Goal: Task Accomplishment & Management: Use online tool/utility

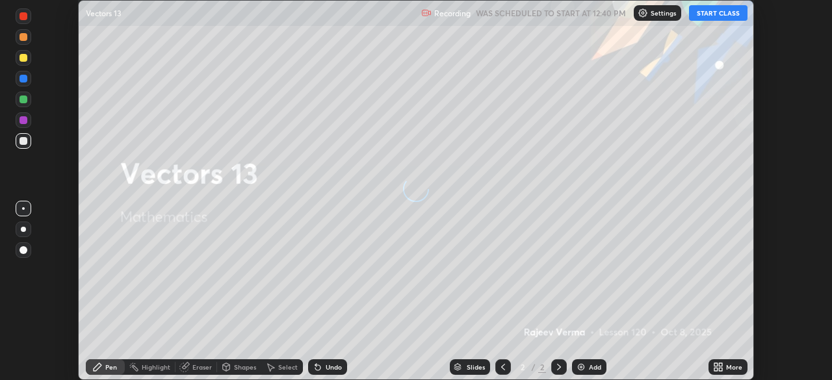
scroll to position [380, 832]
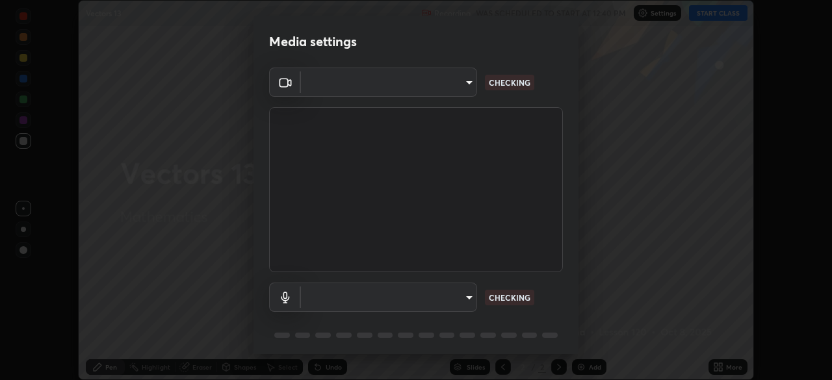
type input "6d46a3bbb121808cbb74c832f71dfccd0f2f4db2e0a8dcefa18edd627fde2ff4"
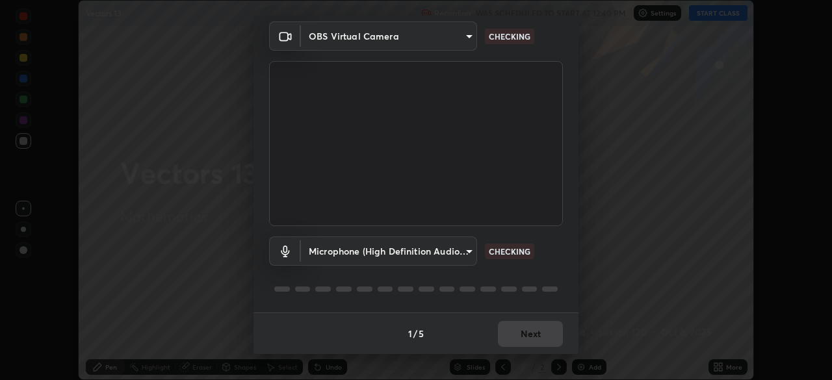
click at [469, 251] on body "Erase all Vectors 13 Recording WAS SCHEDULED TO START AT 12:40 PM Settings STAR…" at bounding box center [416, 190] width 832 height 380
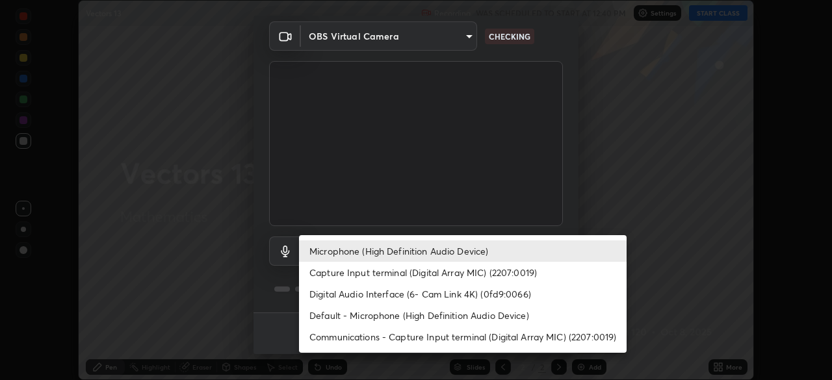
click at [485, 317] on li "Default - Microphone (High Definition Audio Device)" at bounding box center [462, 315] width 327 height 21
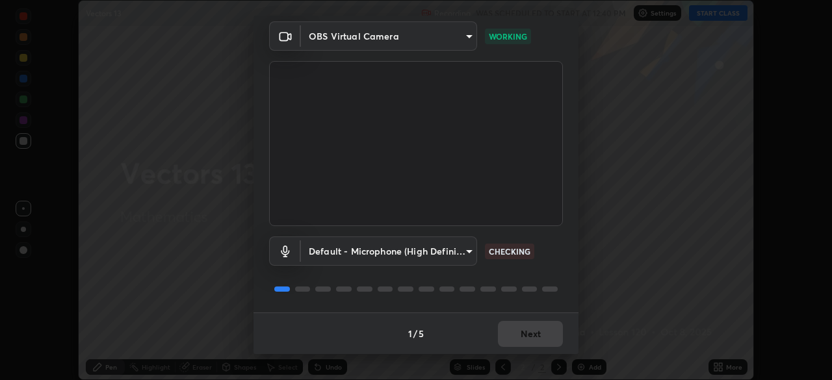
click at [472, 253] on body "Erase all Vectors 13 Recording WAS SCHEDULED TO START AT 12:40 PM Settings STAR…" at bounding box center [416, 190] width 832 height 380
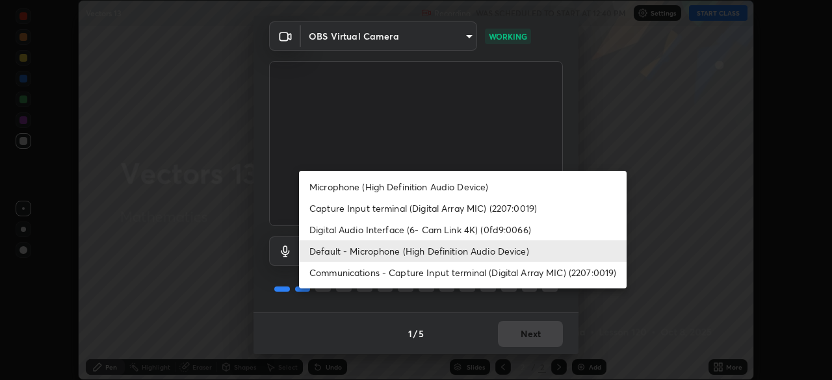
click at [458, 189] on li "Microphone (High Definition Audio Device)" at bounding box center [462, 186] width 327 height 21
type input "542551534069d815422f2d39fde6cbae80a89d9e5025ba2982a8294de1300f8f"
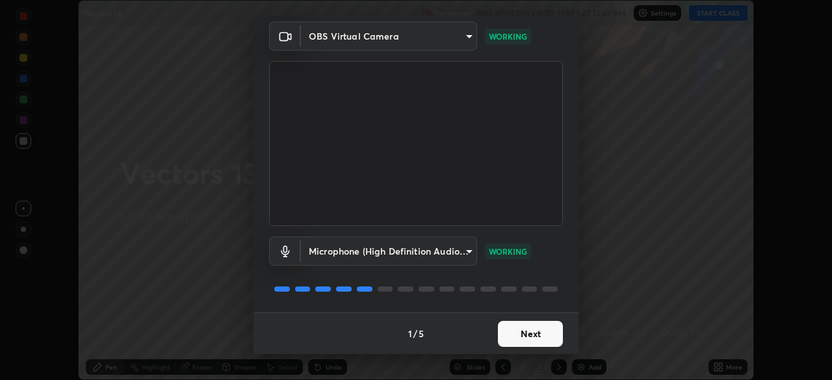
click at [537, 334] on button "Next" at bounding box center [530, 334] width 65 height 26
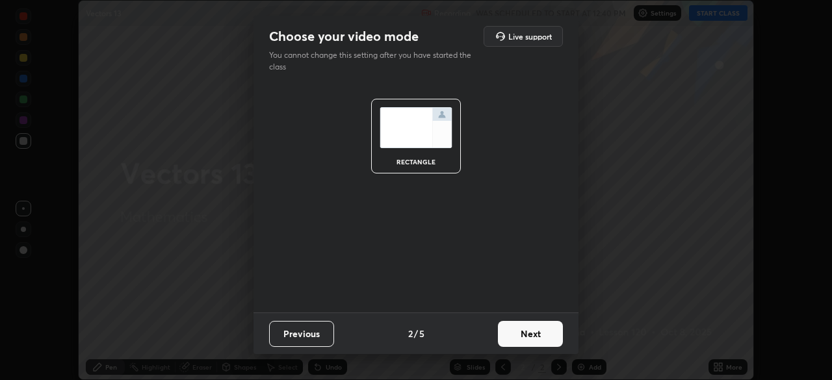
scroll to position [0, 0]
click at [535, 338] on button "Next" at bounding box center [530, 334] width 65 height 26
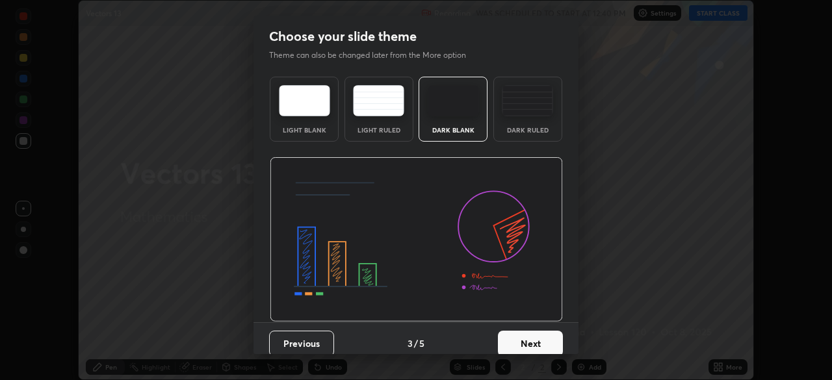
click at [533, 342] on button "Next" at bounding box center [530, 344] width 65 height 26
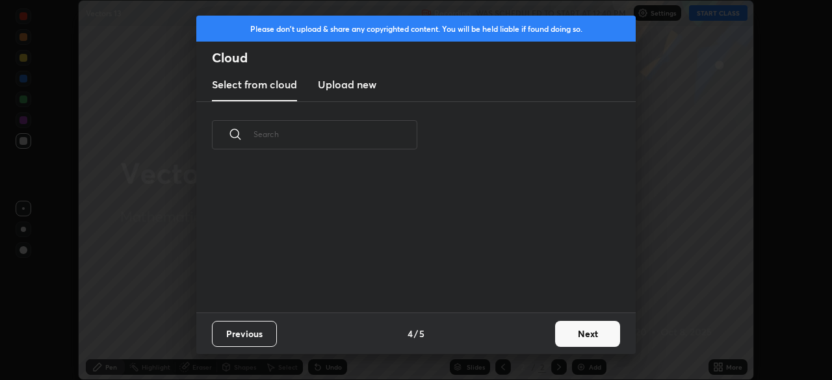
click at [538, 345] on div "Previous 4 / 5 Next" at bounding box center [415, 333] width 439 height 42
click at [582, 336] on button "Next" at bounding box center [587, 334] width 65 height 26
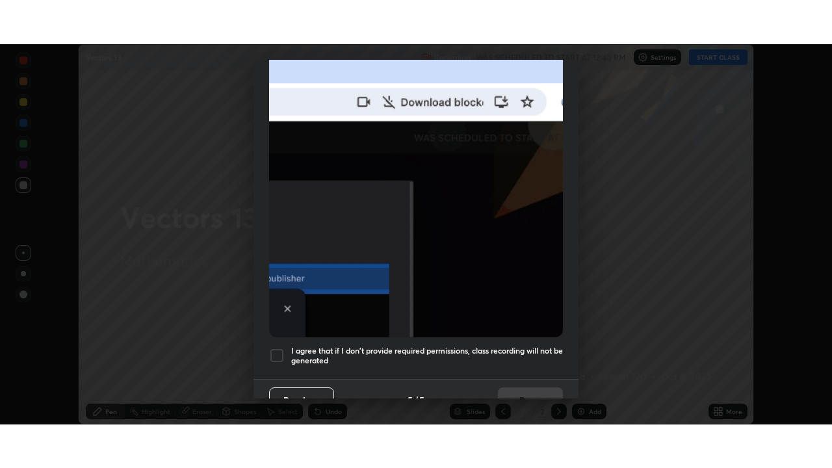
scroll to position [311, 0]
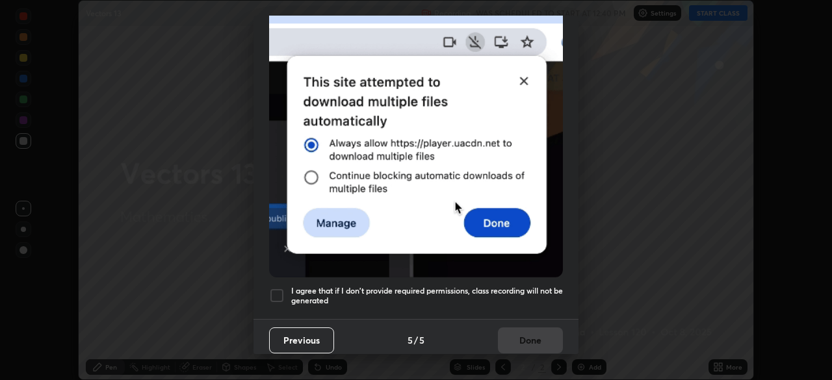
click at [275, 290] on div at bounding box center [277, 296] width 16 height 16
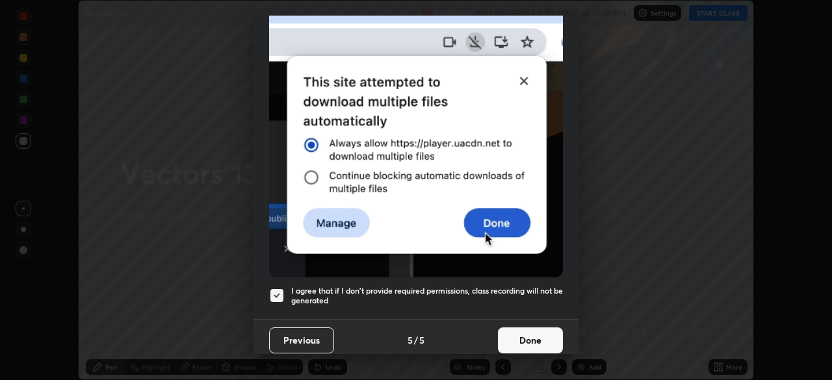
click at [548, 333] on button "Done" at bounding box center [530, 340] width 65 height 26
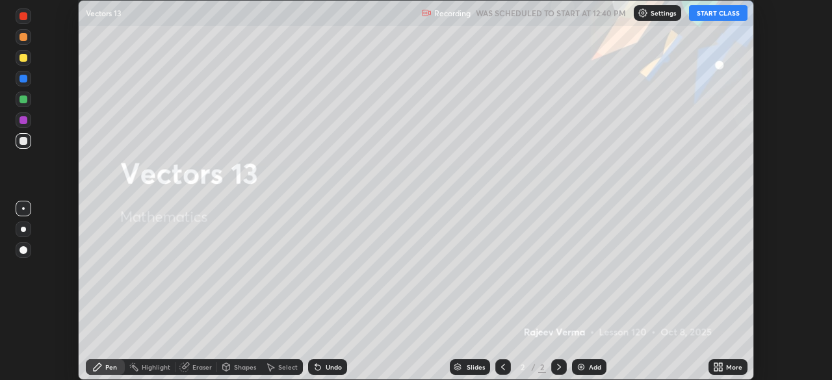
click at [724, 12] on button "START CLASS" at bounding box center [718, 13] width 58 height 16
click at [728, 361] on div "More" at bounding box center [727, 367] width 39 height 16
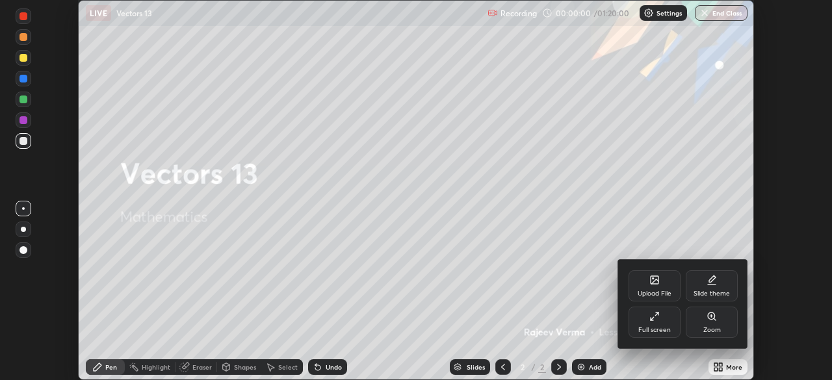
click at [659, 327] on div "Full screen" at bounding box center [654, 330] width 32 height 6
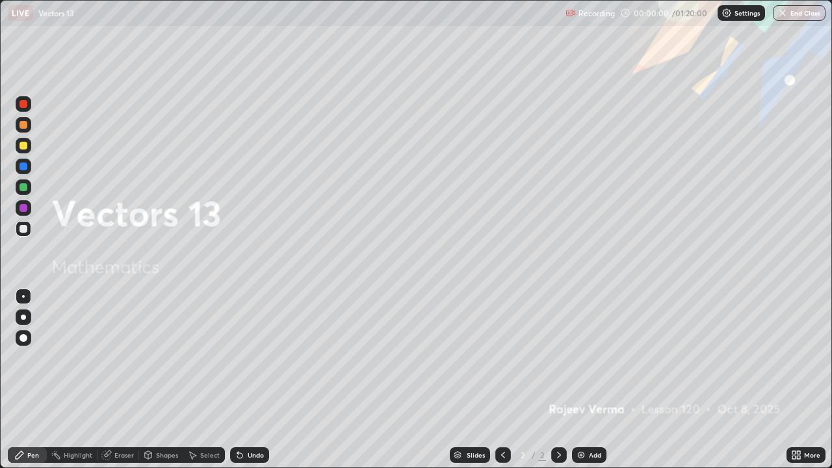
scroll to position [468, 832]
click at [582, 379] on img at bounding box center [581, 455] width 10 height 10
click at [580, 379] on img at bounding box center [581, 455] width 10 height 10
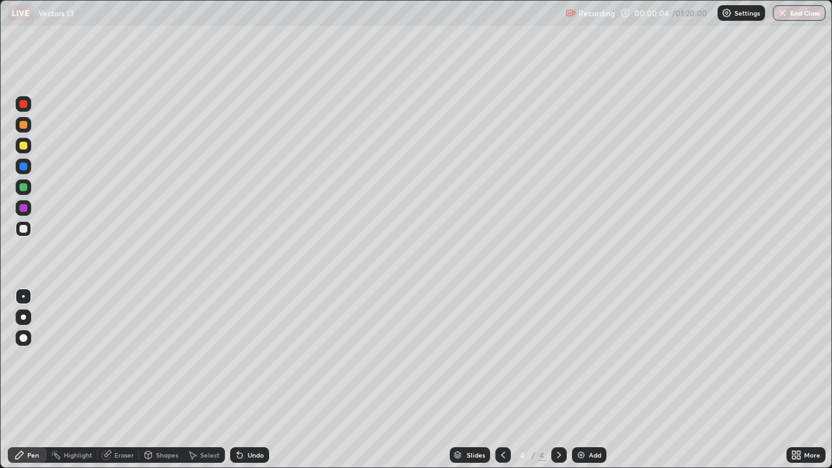
click at [583, 379] on img at bounding box center [581, 455] width 10 height 10
click at [584, 379] on img at bounding box center [581, 455] width 10 height 10
click at [583, 379] on img at bounding box center [581, 455] width 10 height 10
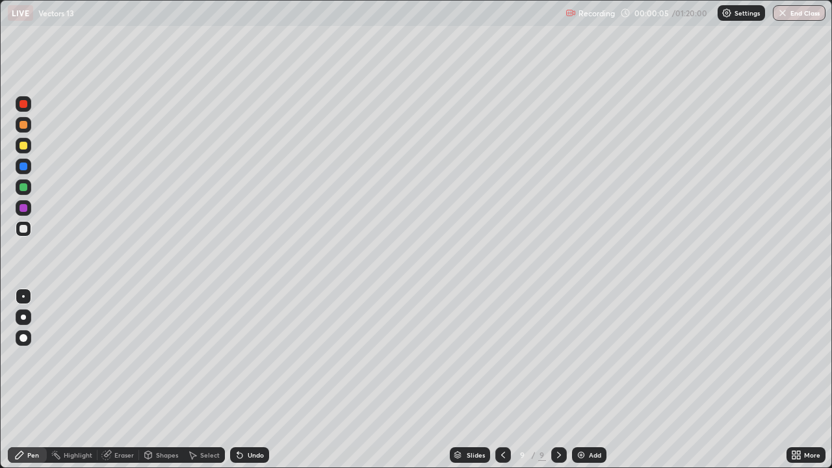
click at [581, 379] on img at bounding box center [581, 455] width 10 height 10
click at [583, 379] on img at bounding box center [581, 455] width 10 height 10
click at [502, 379] on icon at bounding box center [503, 455] width 10 height 10
click at [501, 379] on icon at bounding box center [503, 455] width 4 height 6
click at [502, 379] on icon at bounding box center [503, 455] width 10 height 10
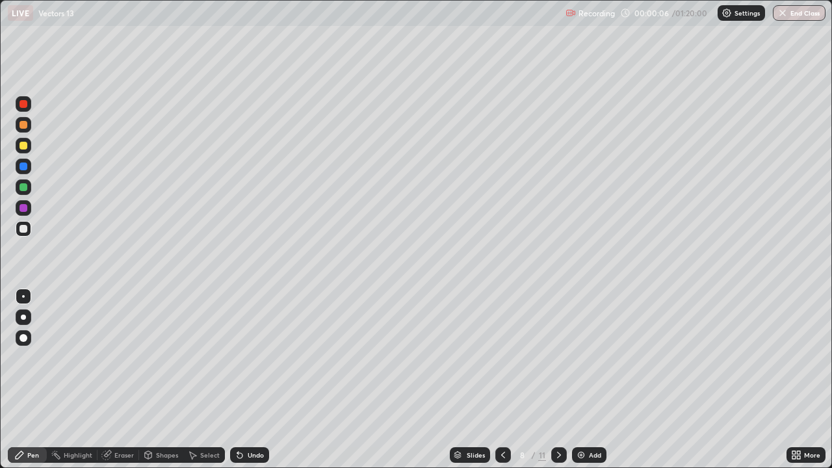
click at [502, 379] on icon at bounding box center [503, 455] width 10 height 10
click at [500, 379] on icon at bounding box center [503, 455] width 10 height 10
click at [501, 379] on icon at bounding box center [503, 455] width 10 height 10
click at [500, 379] on icon at bounding box center [503, 455] width 10 height 10
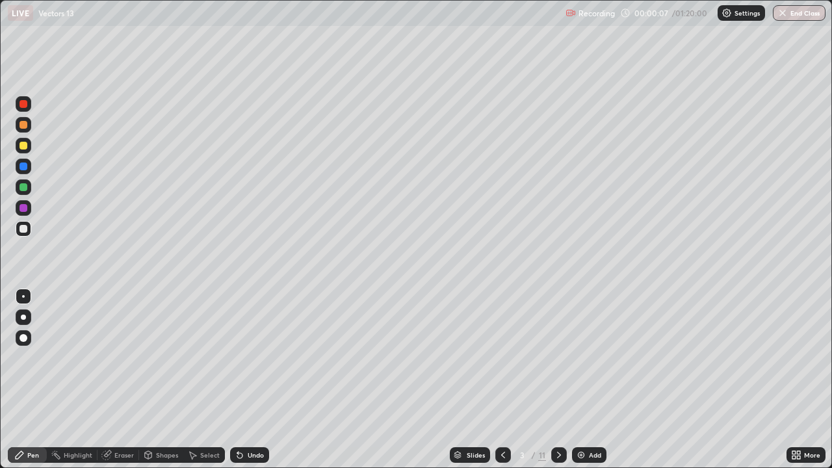
click at [501, 379] on icon at bounding box center [503, 455] width 10 height 10
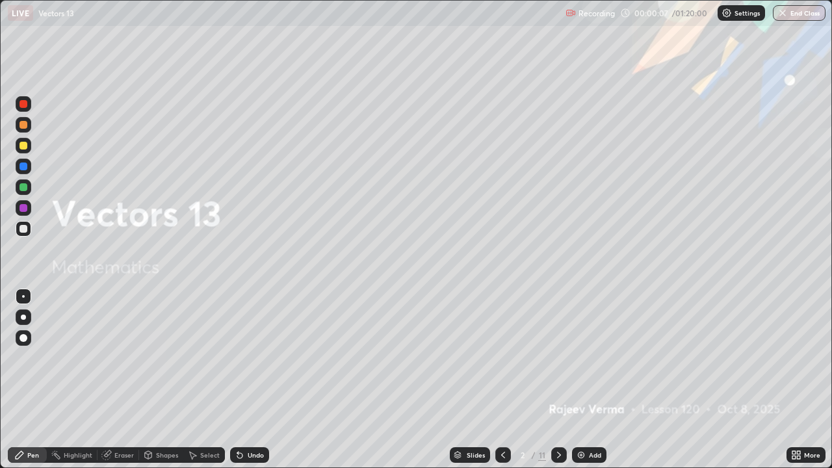
click at [501, 379] on icon at bounding box center [503, 455] width 4 height 6
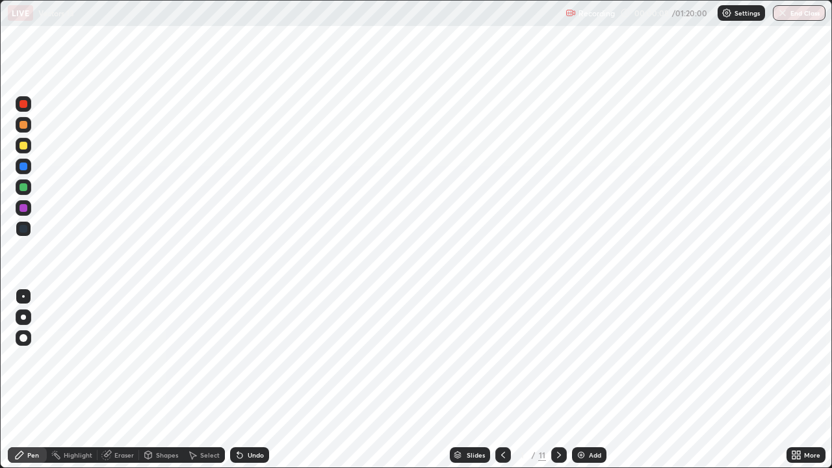
click at [552, 379] on div at bounding box center [559, 455] width 16 height 16
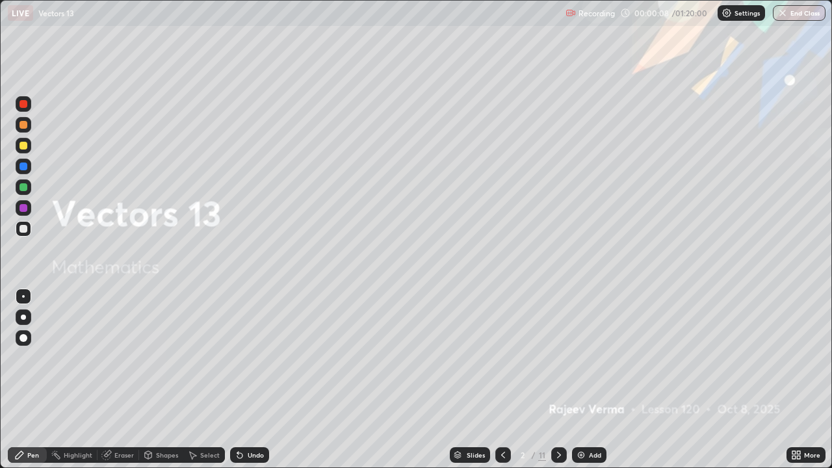
click at [558, 379] on icon at bounding box center [559, 455] width 10 height 10
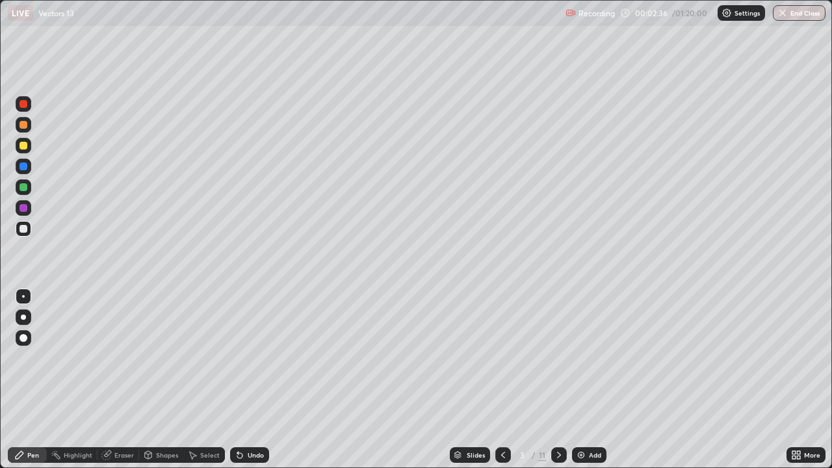
click at [26, 186] on div at bounding box center [23, 187] width 8 height 8
click at [27, 151] on div at bounding box center [24, 146] width 16 height 16
click at [27, 148] on div at bounding box center [24, 146] width 16 height 16
click at [36, 379] on div "Pen" at bounding box center [27, 455] width 39 height 16
click at [23, 188] on div at bounding box center [23, 187] width 8 height 8
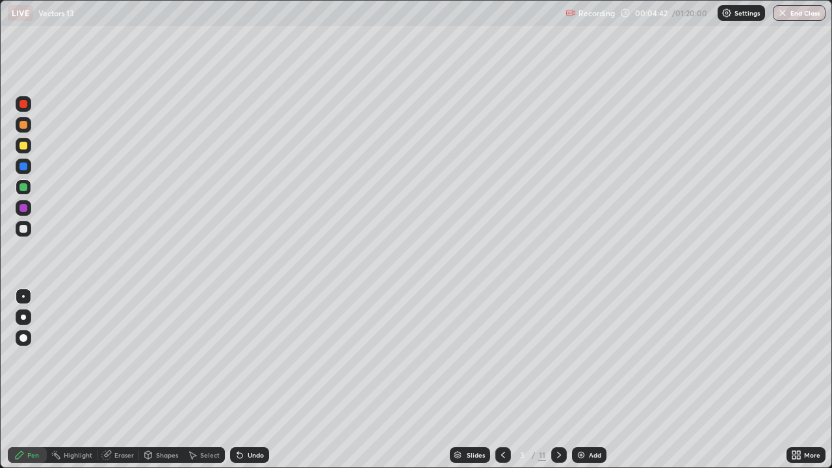
click at [161, 379] on div "Shapes" at bounding box center [167, 455] width 22 height 6
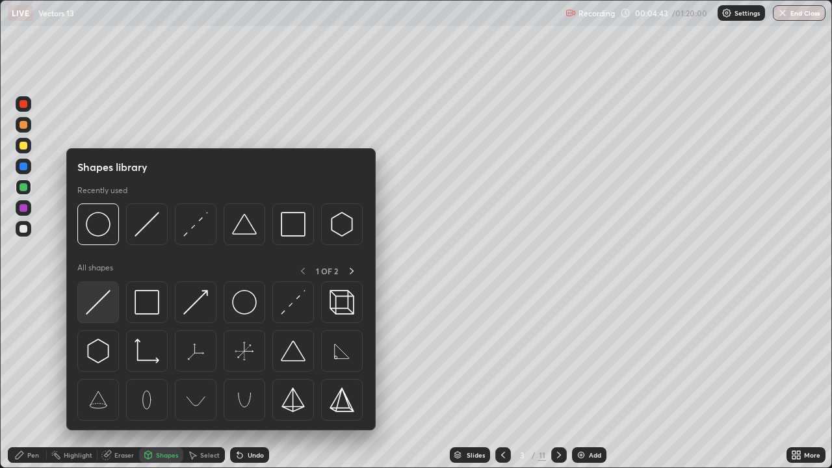
click at [101, 299] on img at bounding box center [98, 302] width 25 height 25
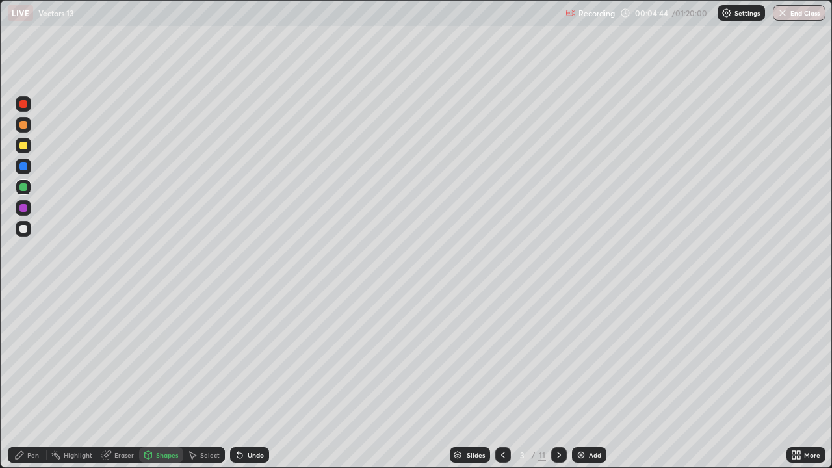
click at [25, 230] on div at bounding box center [23, 229] width 8 height 8
click at [33, 379] on div "Pen" at bounding box center [33, 455] width 12 height 6
click at [237, 379] on icon at bounding box center [237, 452] width 1 height 1
click at [242, 379] on div "Undo" at bounding box center [249, 455] width 39 height 16
click at [248, 379] on div "Undo" at bounding box center [256, 455] width 16 height 6
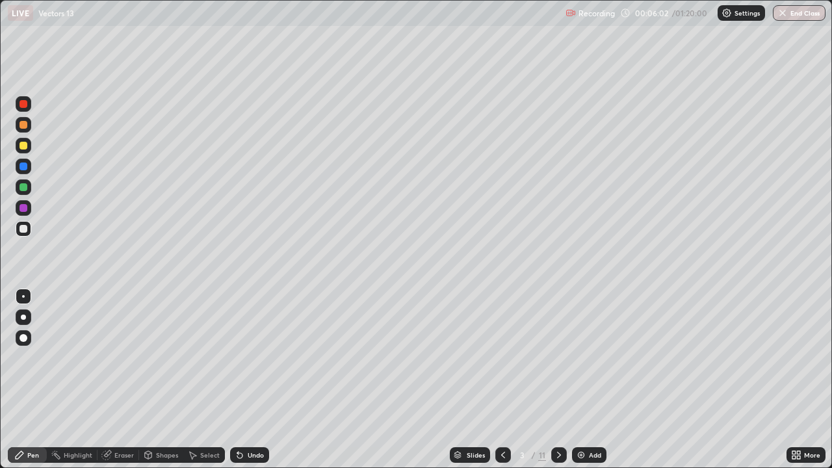
click at [245, 379] on div "Undo" at bounding box center [249, 455] width 39 height 16
click at [244, 379] on div "Undo" at bounding box center [249, 455] width 39 height 16
click at [243, 379] on div "Undo" at bounding box center [249, 455] width 39 height 16
click at [125, 379] on div "Eraser" at bounding box center [123, 455] width 19 height 6
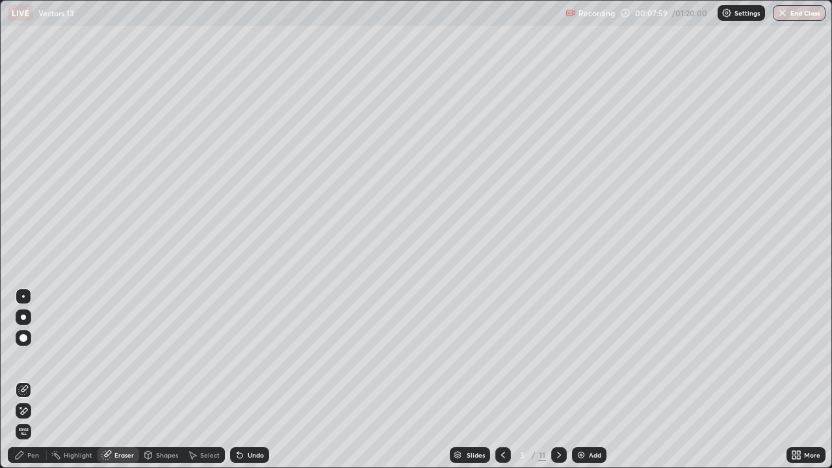
click at [32, 379] on div "Pen" at bounding box center [33, 455] width 12 height 6
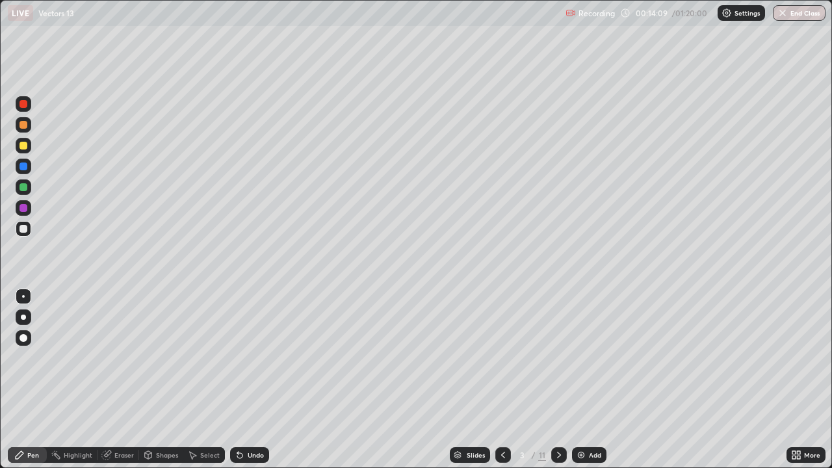
click at [565, 379] on div at bounding box center [559, 455] width 16 height 16
click at [26, 186] on div at bounding box center [23, 187] width 8 height 8
click at [162, 379] on div "Shapes" at bounding box center [167, 455] width 22 height 6
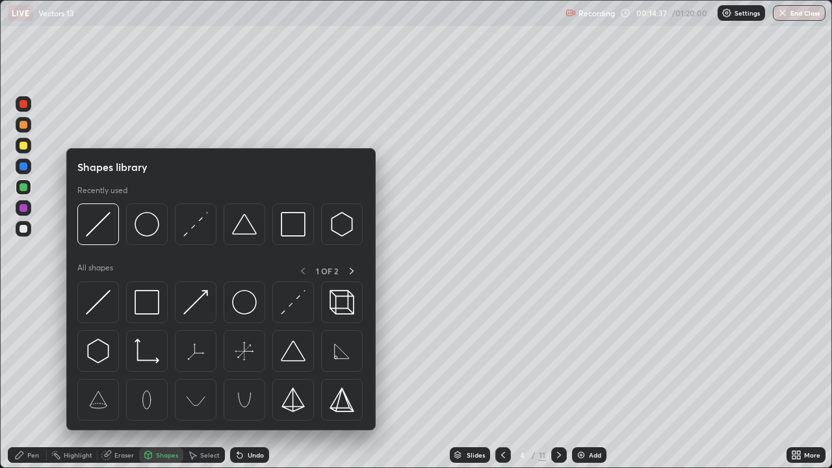
click at [120, 379] on div "Eraser" at bounding box center [123, 455] width 19 height 6
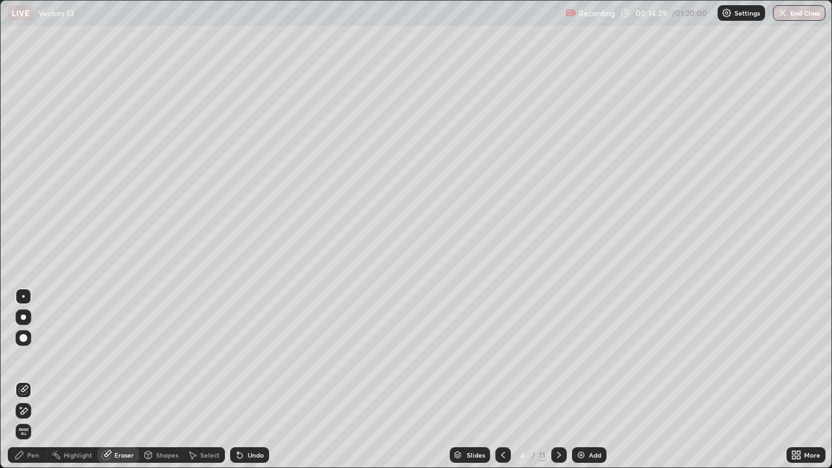
click at [31, 379] on div "Pen" at bounding box center [33, 455] width 12 height 6
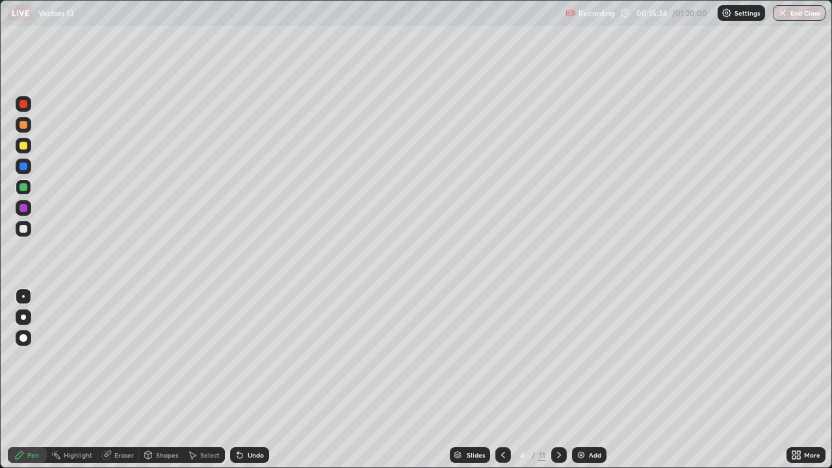
click at [21, 144] on div at bounding box center [23, 146] width 8 height 8
click at [160, 379] on div "Shapes" at bounding box center [167, 455] width 22 height 6
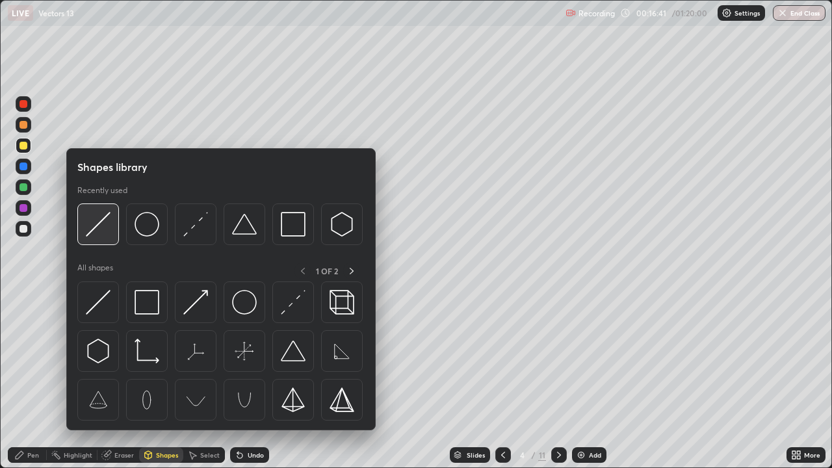
click at [103, 222] on img at bounding box center [98, 224] width 25 height 25
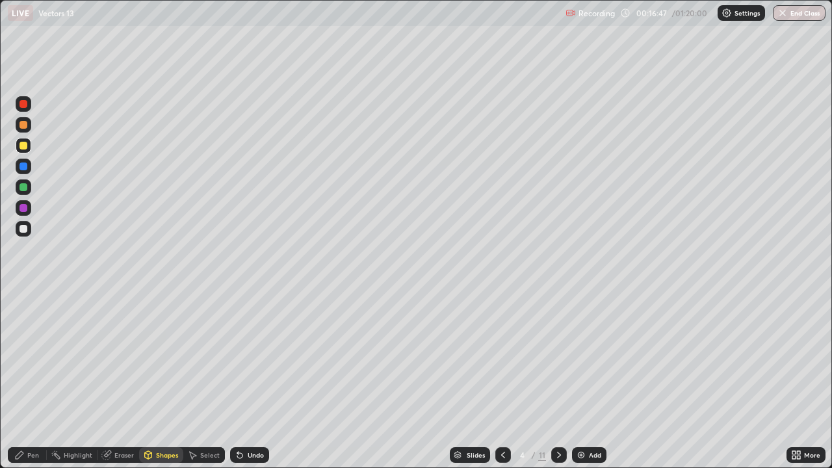
click at [36, 379] on div "Pen" at bounding box center [27, 455] width 39 height 16
click at [24, 229] on div at bounding box center [23, 229] width 8 height 8
click at [23, 190] on div at bounding box center [23, 187] width 8 height 8
click at [123, 379] on div "Eraser" at bounding box center [123, 455] width 19 height 6
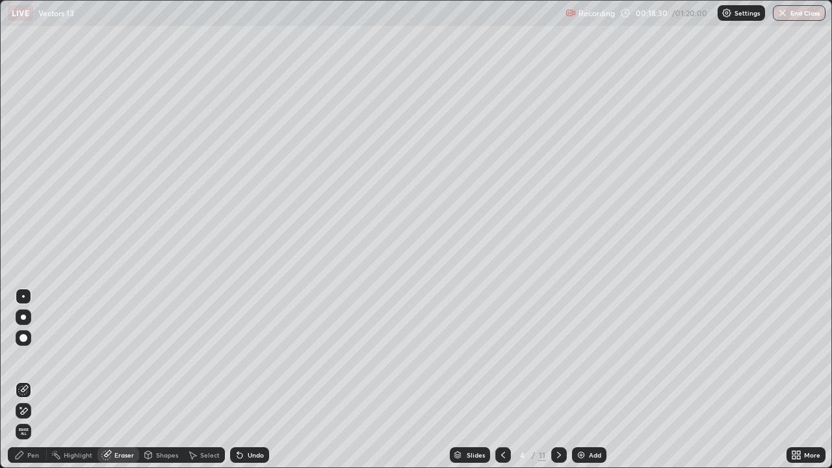
click at [35, 379] on div "Pen" at bounding box center [33, 455] width 12 height 6
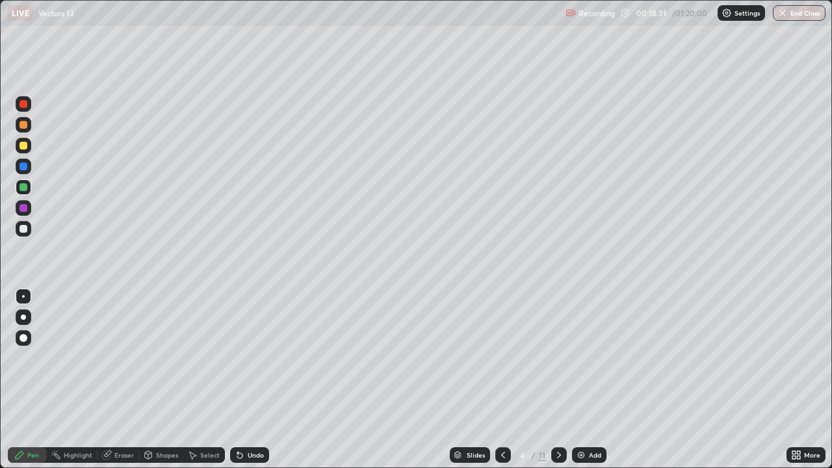
click at [32, 379] on div "Pen" at bounding box center [33, 455] width 12 height 6
click at [557, 379] on icon at bounding box center [559, 455] width 10 height 10
click at [27, 148] on div at bounding box center [24, 146] width 16 height 16
click at [251, 379] on div "Undo" at bounding box center [256, 455] width 16 height 6
click at [255, 379] on div "Undo" at bounding box center [249, 455] width 39 height 16
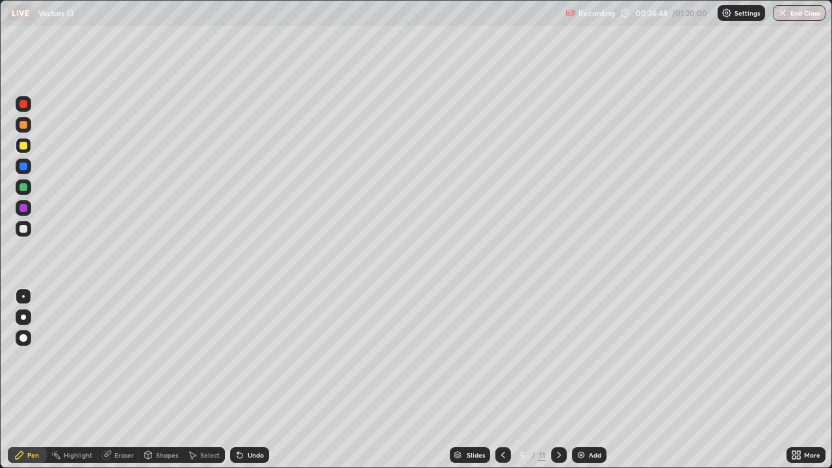
click at [27, 122] on div at bounding box center [23, 125] width 8 height 8
click at [501, 379] on icon at bounding box center [503, 455] width 4 height 6
click at [557, 379] on icon at bounding box center [559, 455] width 10 height 10
click at [25, 145] on div at bounding box center [23, 146] width 8 height 8
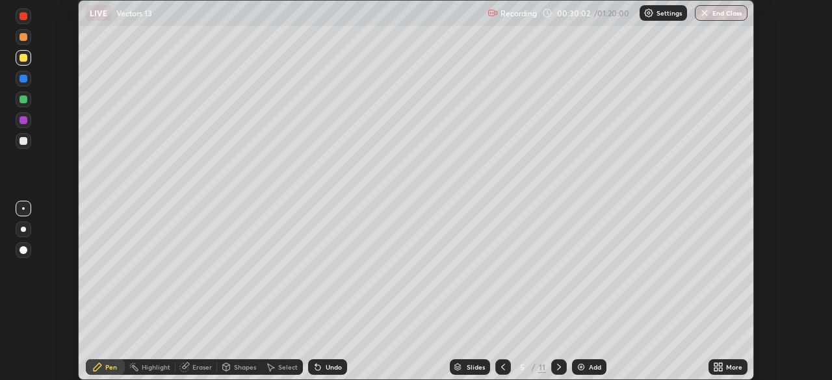
scroll to position [380, 832]
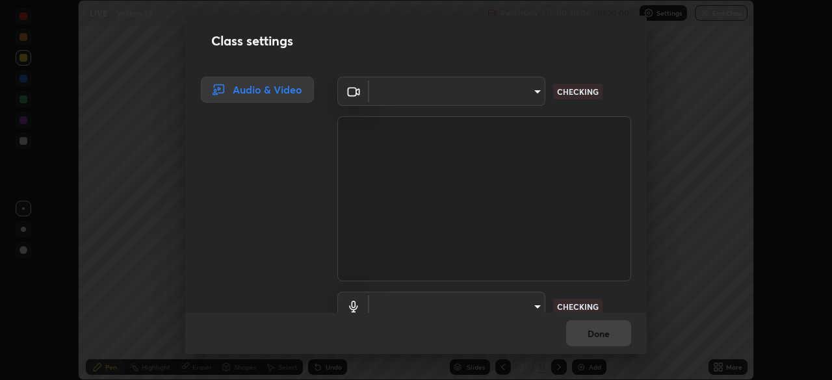
type input "6d46a3bbb121808cbb74c832f71dfccd0f2f4db2e0a8dcefa18edd627fde2ff4"
type input "542551534069d815422f2d39fde6cbae80a89d9e5025ba2982a8294de1300f8f"
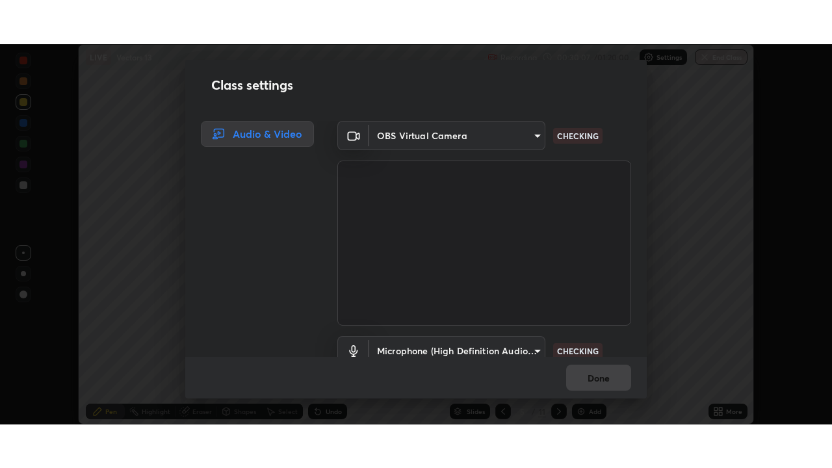
scroll to position [59, 0]
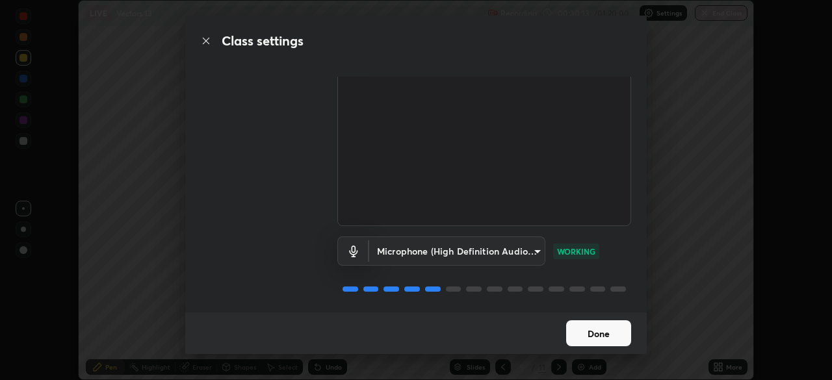
click at [598, 327] on button "Done" at bounding box center [598, 333] width 65 height 26
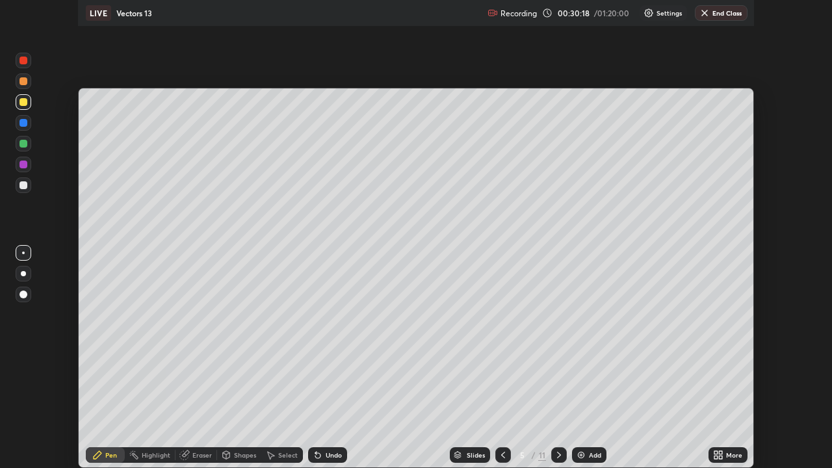
scroll to position [468, 832]
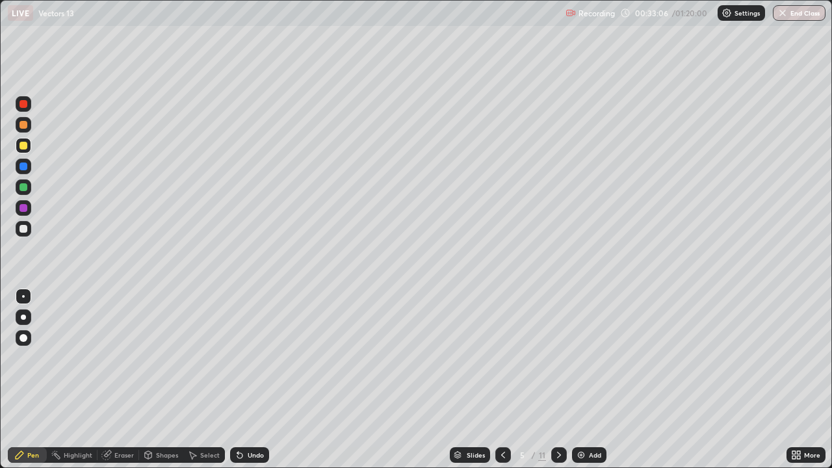
click at [244, 379] on div "Undo" at bounding box center [249, 455] width 39 height 16
click at [240, 379] on icon at bounding box center [239, 455] width 5 height 5
click at [242, 379] on icon at bounding box center [240, 455] width 10 height 10
click at [241, 379] on icon at bounding box center [240, 455] width 10 height 10
click at [559, 379] on icon at bounding box center [559, 455] width 10 height 10
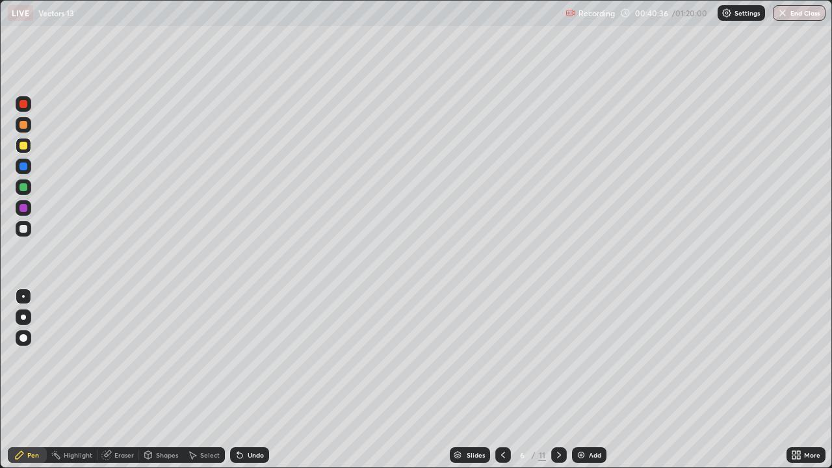
click at [25, 147] on div at bounding box center [23, 146] width 8 height 8
click at [253, 379] on div "Undo" at bounding box center [256, 455] width 16 height 6
click at [250, 379] on div "Undo" at bounding box center [256, 455] width 16 height 6
click at [249, 379] on div "Undo" at bounding box center [256, 455] width 16 height 6
click at [248, 379] on div "Undo" at bounding box center [256, 455] width 16 height 6
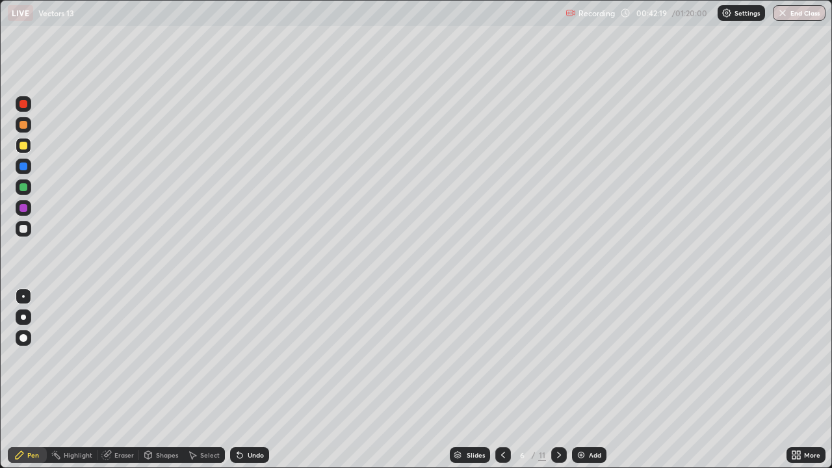
click at [503, 379] on icon at bounding box center [503, 455] width 10 height 10
click at [559, 379] on icon at bounding box center [559, 455] width 4 height 6
click at [122, 379] on div "Eraser" at bounding box center [123, 455] width 19 height 6
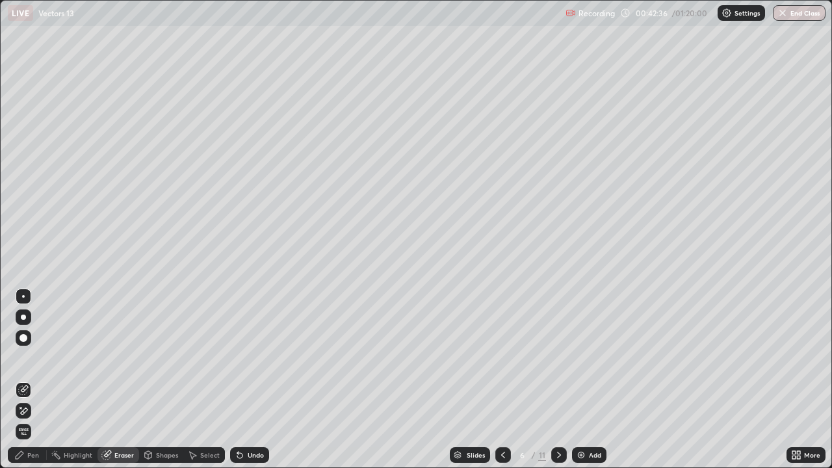
click at [25, 379] on icon at bounding box center [23, 410] width 10 height 11
click at [31, 379] on div "Pen" at bounding box center [33, 455] width 12 height 6
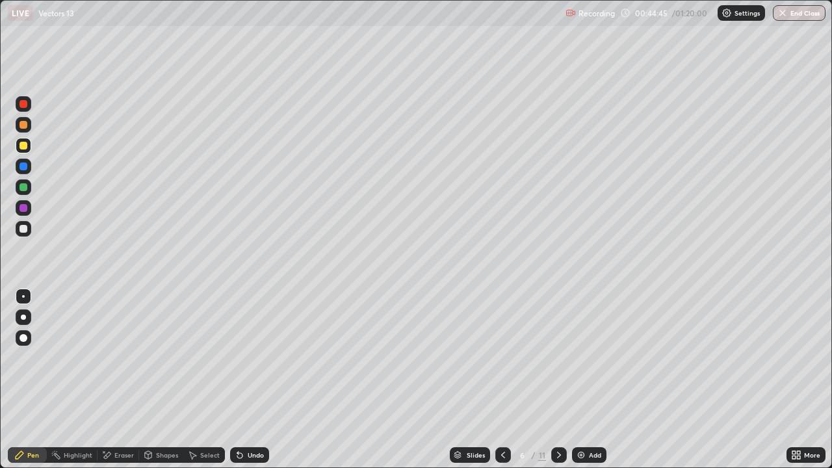
click at [258, 379] on div "Undo" at bounding box center [256, 455] width 16 height 6
click at [260, 379] on div "Undo" at bounding box center [249, 455] width 39 height 16
click at [263, 379] on div "Undo" at bounding box center [249, 455] width 39 height 16
click at [262, 379] on div "Undo" at bounding box center [256, 455] width 16 height 6
click at [261, 379] on div "Undo" at bounding box center [249, 455] width 39 height 16
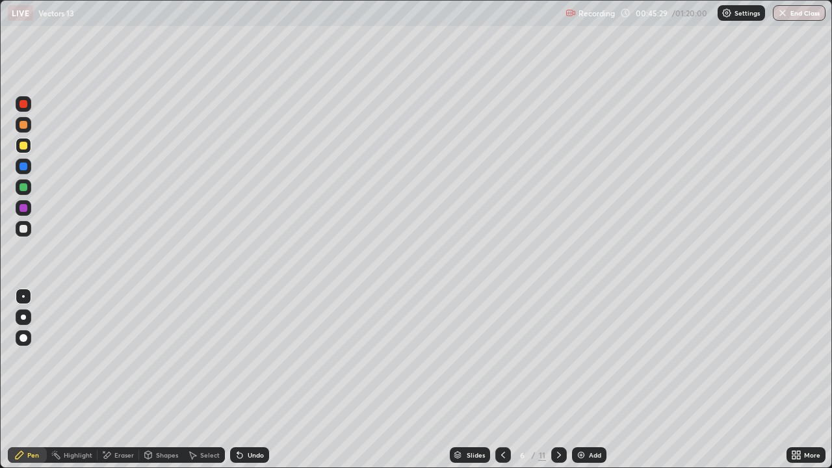
click at [260, 379] on div "Undo" at bounding box center [249, 455] width 39 height 16
click at [262, 379] on div "Undo" at bounding box center [249, 455] width 39 height 16
click at [266, 379] on div "Undo" at bounding box center [249, 455] width 39 height 16
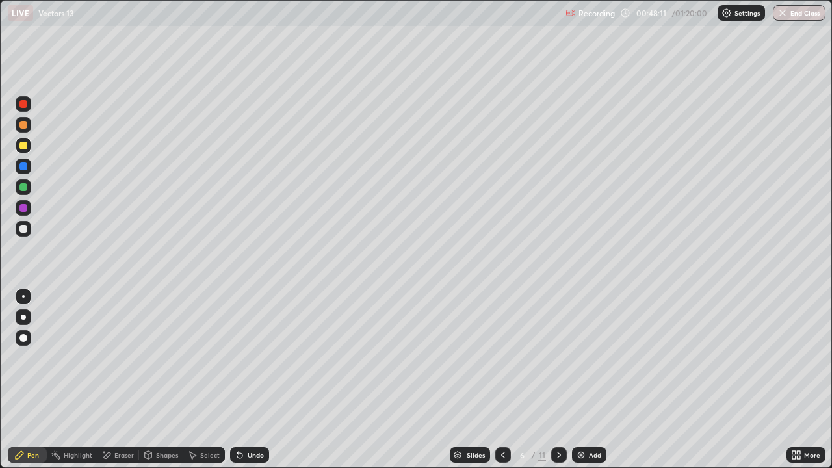
click at [576, 379] on div "Add" at bounding box center [589, 455] width 34 height 16
click at [24, 125] on div at bounding box center [23, 125] width 8 height 8
click at [21, 186] on div at bounding box center [23, 187] width 8 height 8
click at [563, 379] on icon at bounding box center [559, 455] width 10 height 10
click at [25, 146] on div at bounding box center [23, 146] width 8 height 8
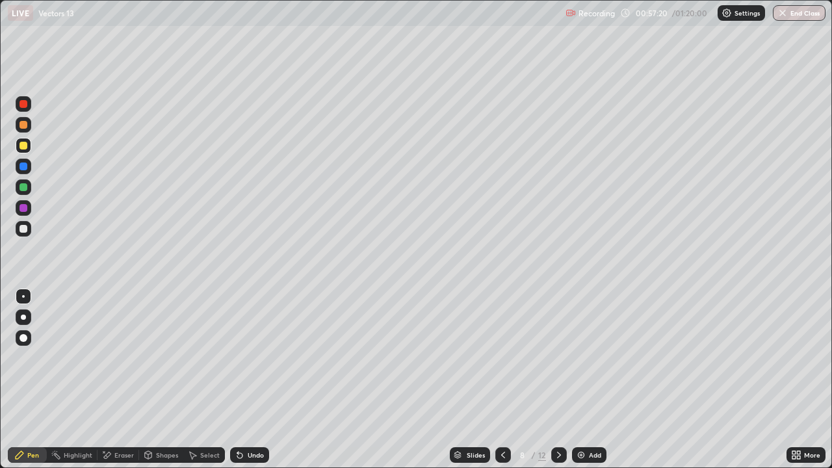
click at [24, 186] on div at bounding box center [23, 187] width 8 height 8
click at [117, 379] on div "Eraser" at bounding box center [123, 455] width 19 height 6
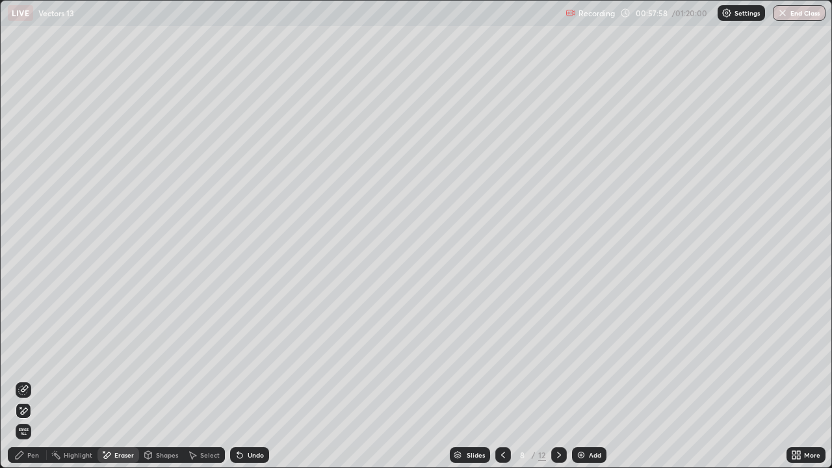
click at [36, 379] on div "Pen" at bounding box center [27, 455] width 39 height 16
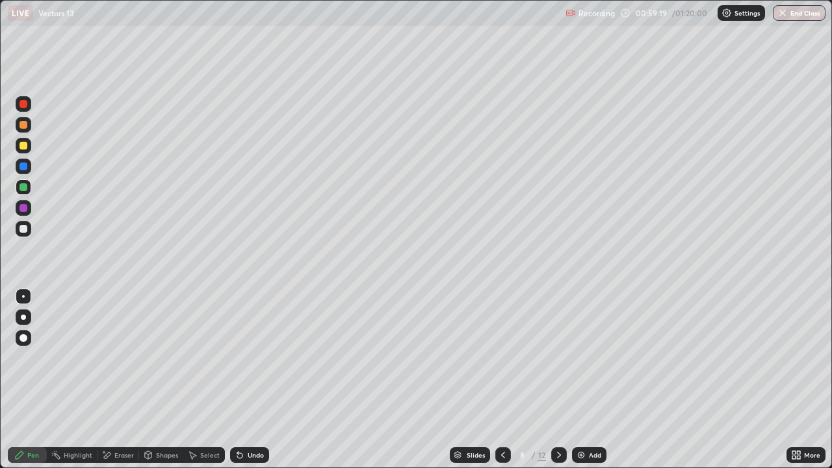
click at [108, 379] on icon at bounding box center [106, 455] width 10 height 11
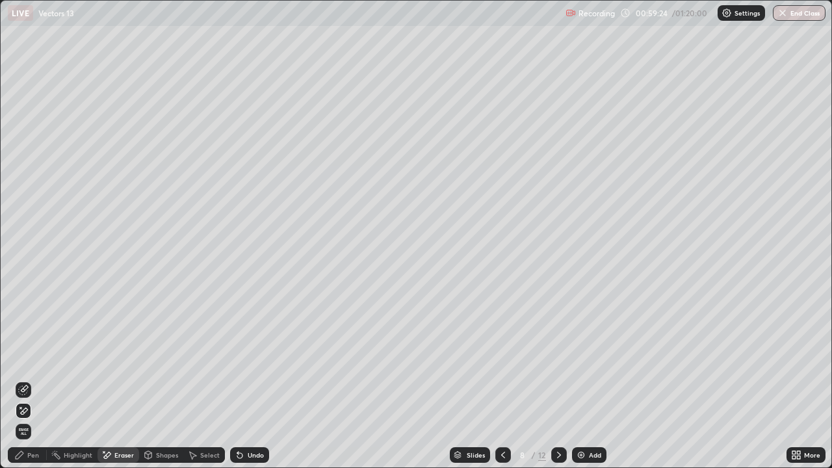
click at [32, 379] on div "Pen" at bounding box center [33, 455] width 12 height 6
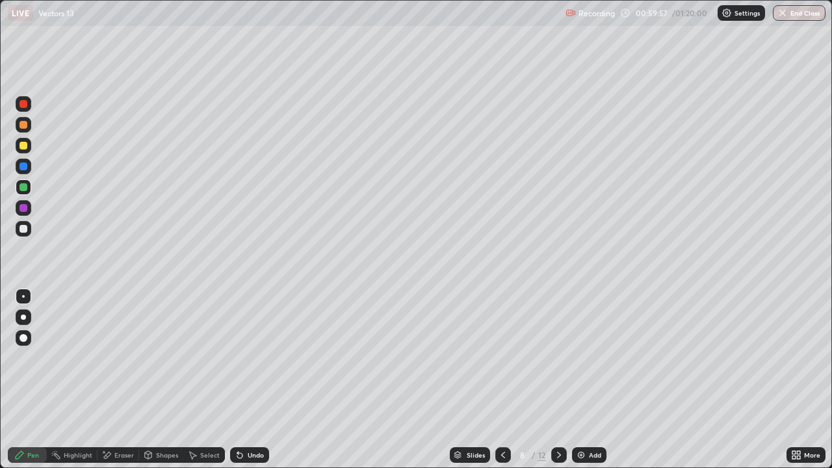
click at [115, 379] on div "Eraser" at bounding box center [123, 455] width 19 height 6
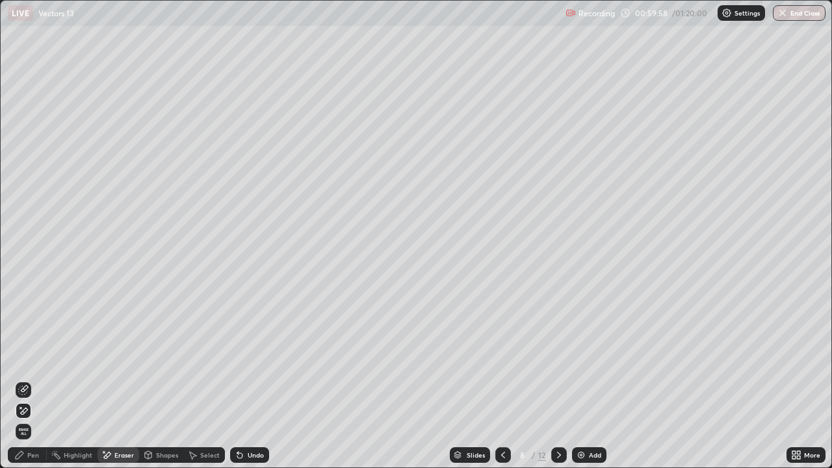
click at [34, 379] on div "Pen" at bounding box center [33, 455] width 12 height 6
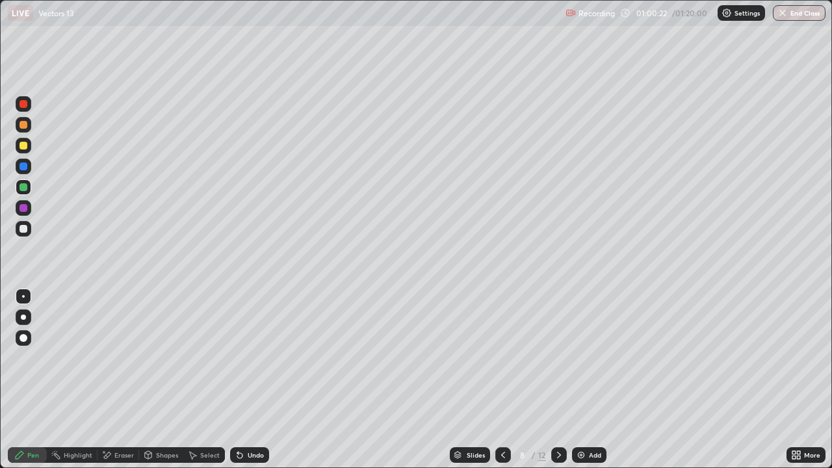
click at [116, 379] on div "Eraser" at bounding box center [123, 455] width 19 height 6
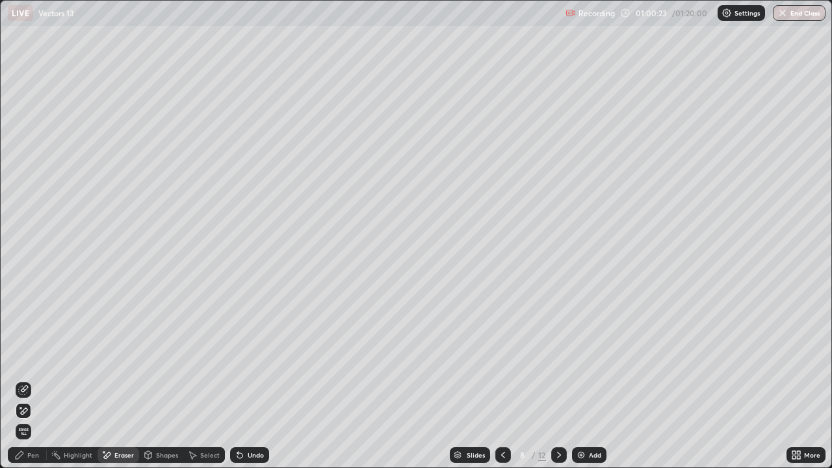
click at [34, 379] on div "Pen" at bounding box center [33, 455] width 12 height 6
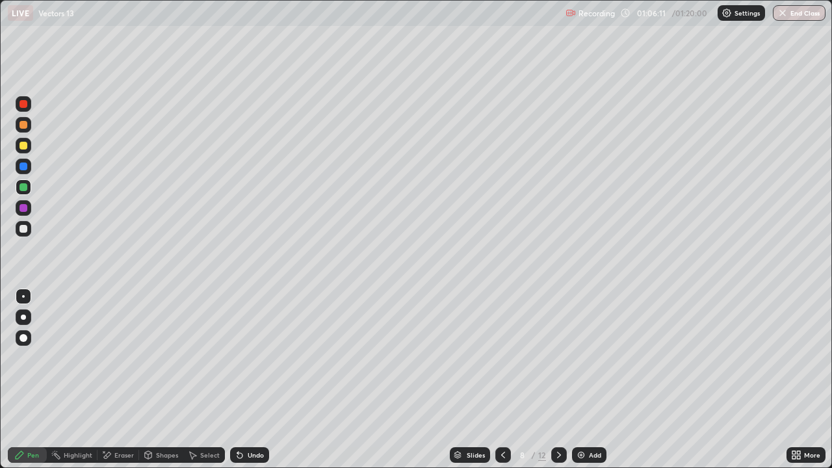
click at [112, 379] on div "Eraser" at bounding box center [118, 455] width 42 height 16
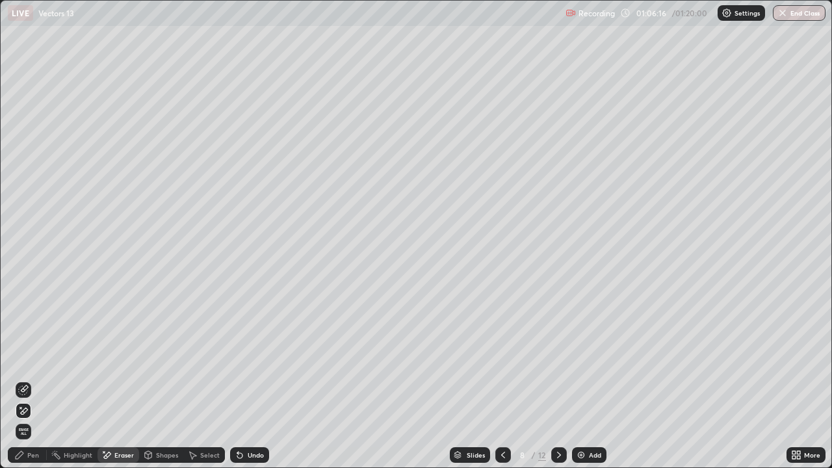
click at [34, 379] on div "Pen" at bounding box center [33, 455] width 12 height 6
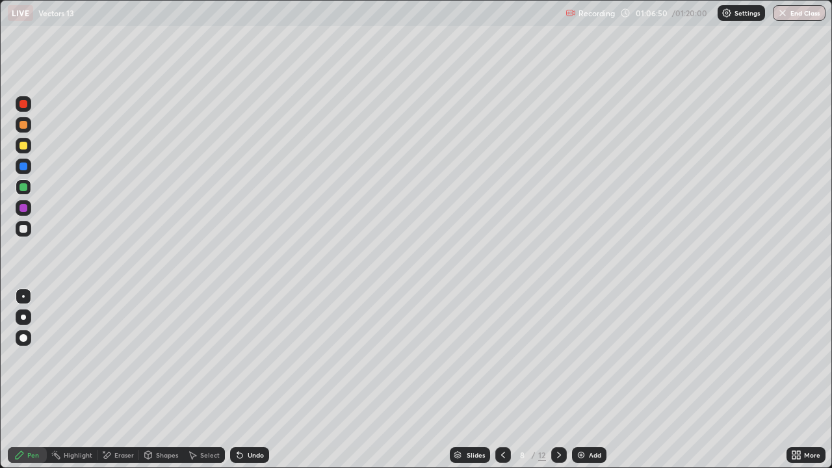
click at [559, 379] on icon at bounding box center [559, 455] width 10 height 10
click at [26, 124] on div at bounding box center [23, 125] width 8 height 8
click at [24, 146] on div at bounding box center [23, 146] width 8 height 8
click at [254, 379] on div "Undo" at bounding box center [256, 455] width 16 height 6
click at [503, 379] on div at bounding box center [503, 455] width 16 height 16
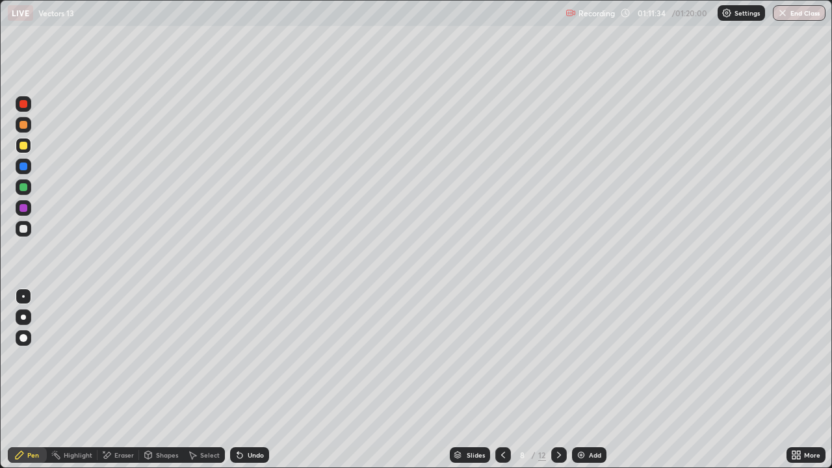
click at [502, 379] on icon at bounding box center [503, 455] width 10 height 10
click at [502, 379] on div at bounding box center [503, 455] width 16 height 16
click at [500, 379] on div at bounding box center [503, 455] width 16 height 16
click at [507, 379] on div at bounding box center [503, 455] width 16 height 16
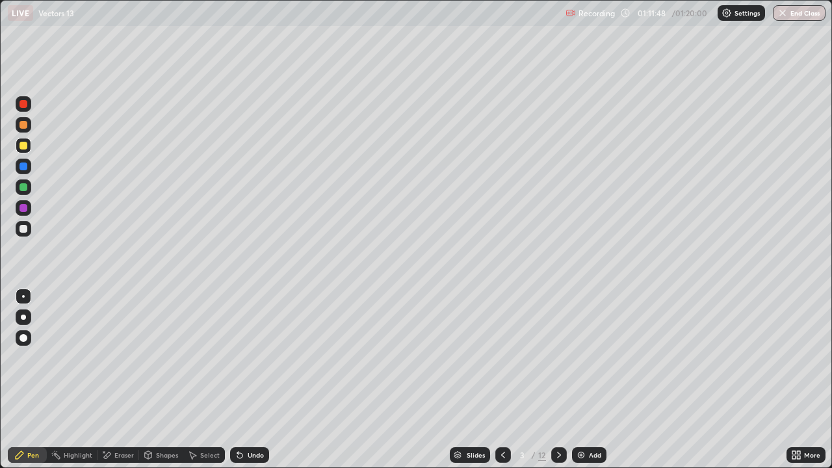
click at [563, 379] on div at bounding box center [559, 455] width 16 height 16
click at [557, 379] on icon at bounding box center [559, 455] width 10 height 10
click at [563, 379] on div at bounding box center [559, 455] width 16 height 16
click at [557, 379] on icon at bounding box center [559, 455] width 10 height 10
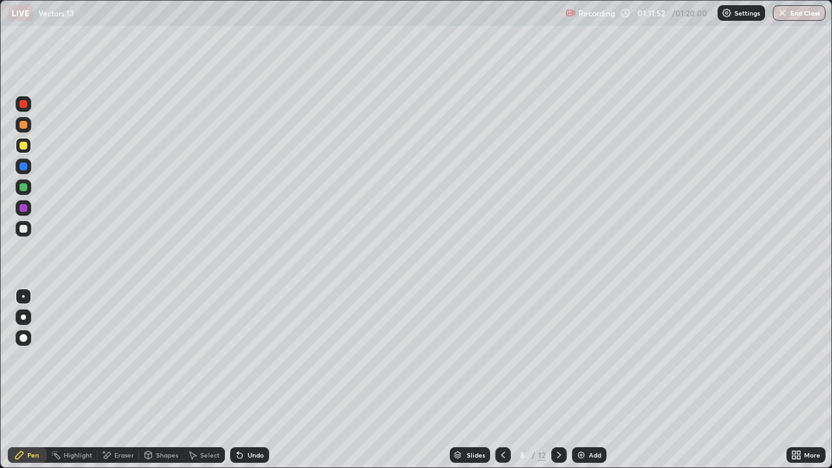
click at [557, 379] on icon at bounding box center [559, 455] width 10 height 10
click at [561, 379] on icon at bounding box center [559, 455] width 10 height 10
click at [27, 125] on div at bounding box center [23, 125] width 8 height 8
click at [167, 379] on div "Shapes" at bounding box center [167, 455] width 22 height 6
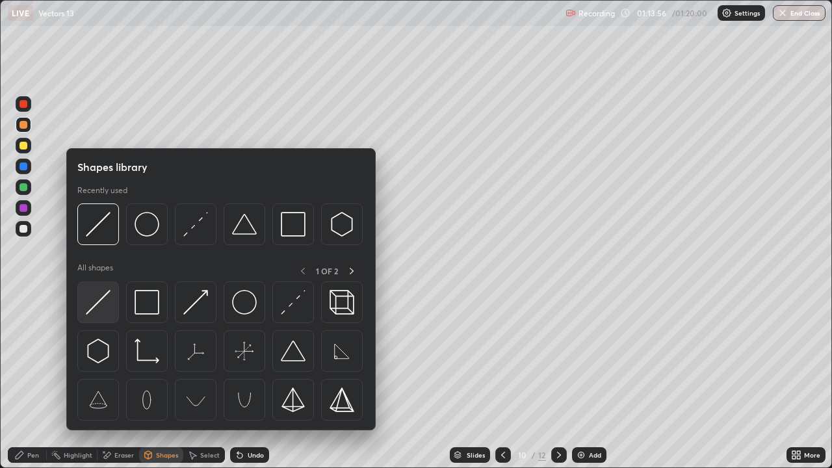
click at [108, 297] on img at bounding box center [98, 302] width 25 height 25
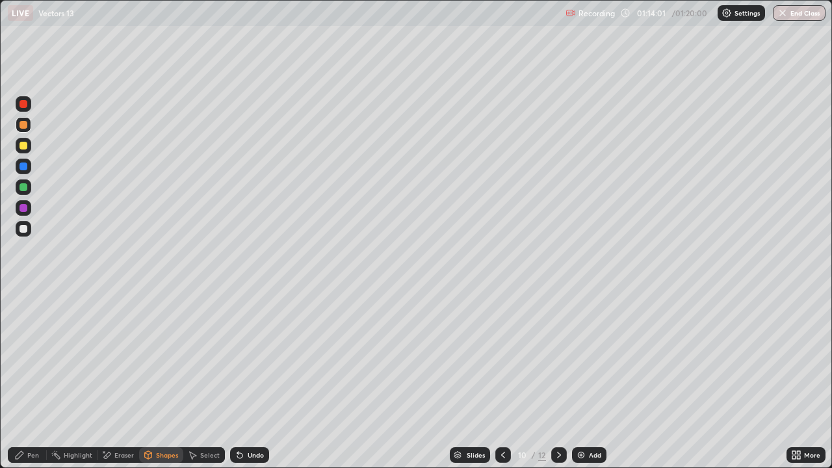
click at [253, 379] on div "Undo" at bounding box center [256, 455] width 16 height 6
click at [23, 145] on div at bounding box center [23, 146] width 8 height 8
click at [40, 379] on div "Pen" at bounding box center [27, 455] width 39 height 16
click at [28, 125] on div at bounding box center [24, 125] width 16 height 16
click at [123, 379] on div "Eraser" at bounding box center [123, 455] width 19 height 6
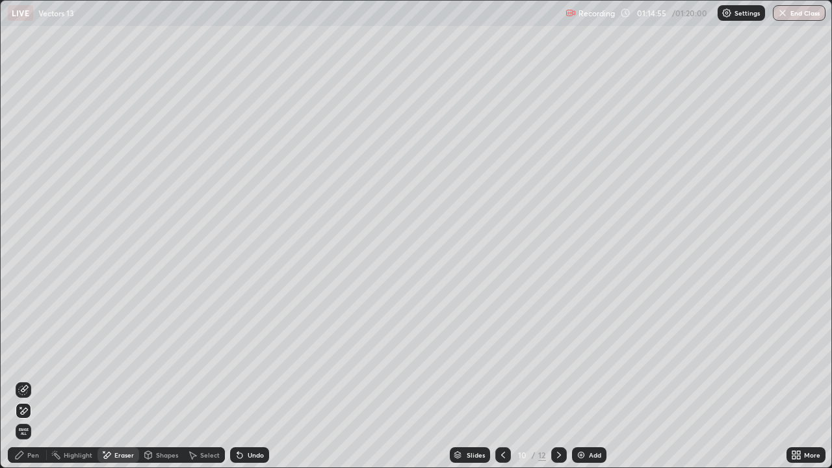
click at [36, 379] on div "Pen" at bounding box center [33, 455] width 12 height 6
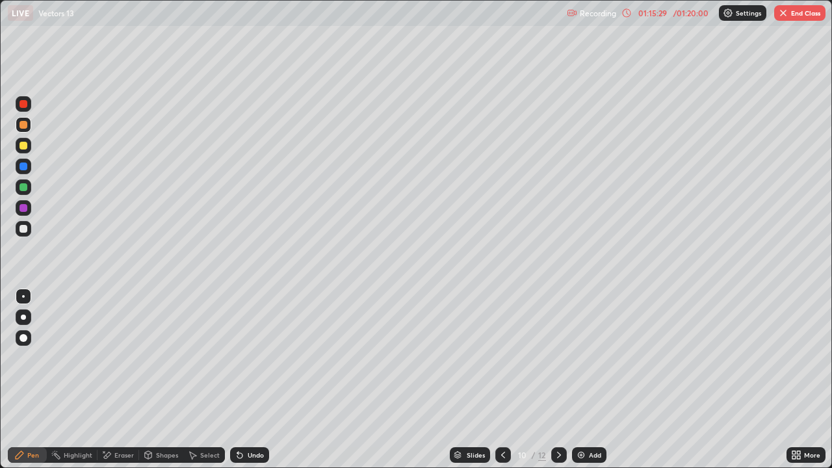
click at [240, 379] on icon at bounding box center [239, 455] width 5 height 5
click at [238, 379] on icon at bounding box center [239, 455] width 5 height 5
click at [243, 379] on icon at bounding box center [240, 455] width 10 height 10
click at [244, 379] on div "Undo" at bounding box center [249, 455] width 39 height 16
click at [20, 227] on div at bounding box center [23, 229] width 8 height 8
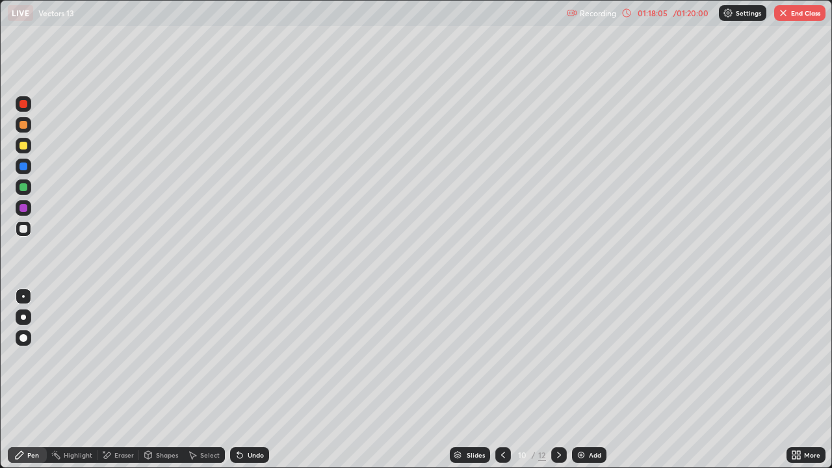
click at [805, 14] on button "End Class" at bounding box center [799, 13] width 51 height 16
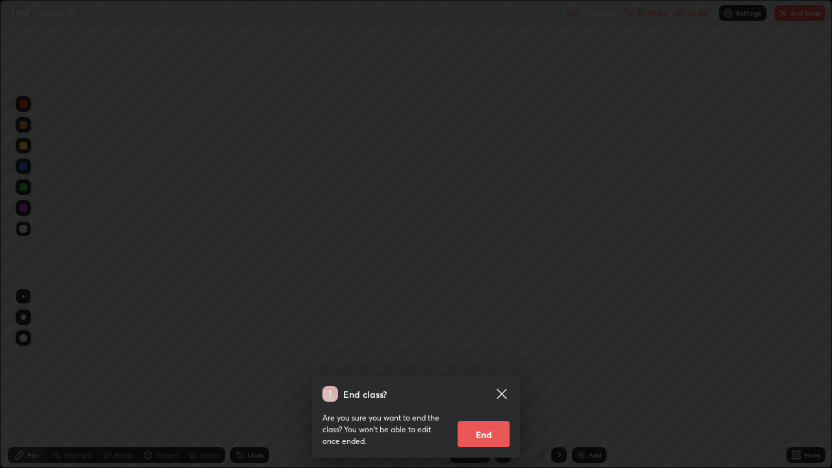
click at [496, 379] on button "End" at bounding box center [483, 434] width 52 height 26
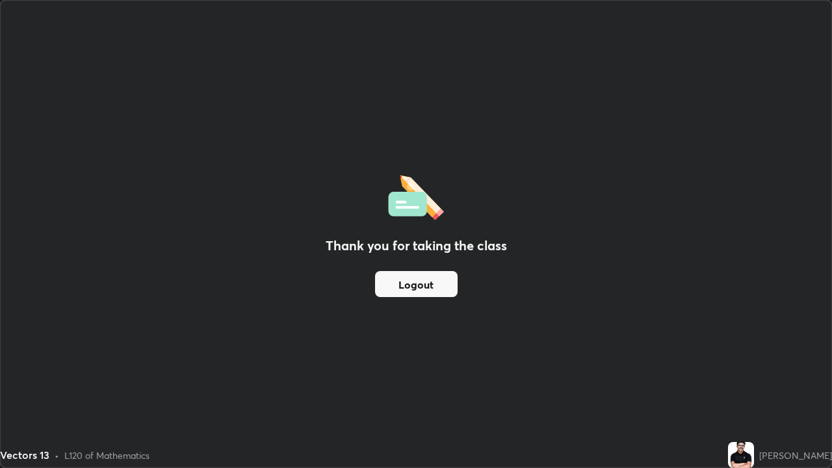
click at [409, 283] on button "Logout" at bounding box center [416, 284] width 83 height 26
